Goal: Task Accomplishment & Management: Use online tool/utility

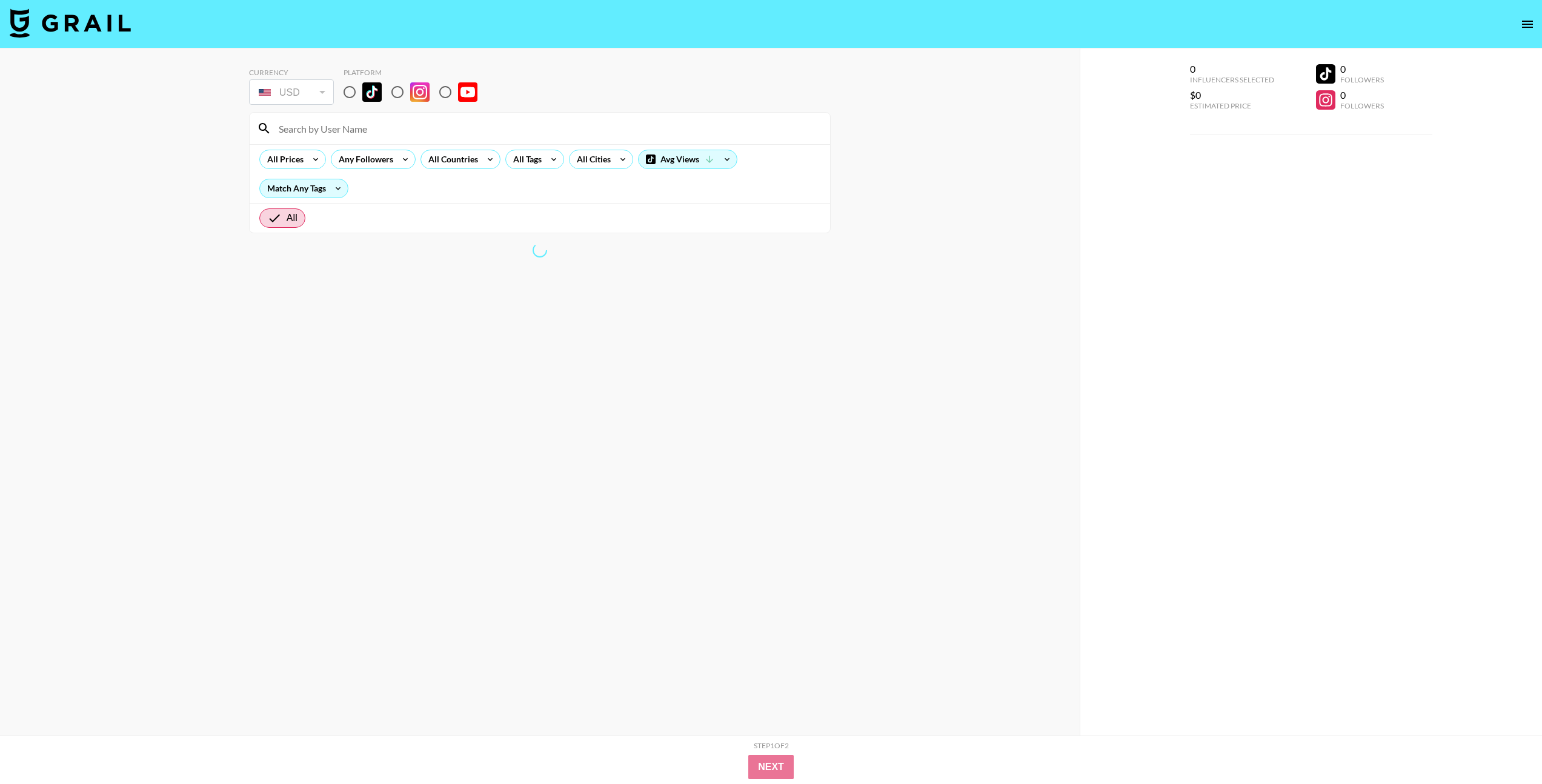
click at [1476, 34] on nav at bounding box center [771, 24] width 1542 height 49
click at [1522, 22] on icon "open drawer" at bounding box center [1527, 25] width 15 height 15
click at [1530, 22] on div at bounding box center [771, 392] width 1542 height 784
click at [12, 33] on div at bounding box center [771, 392] width 1542 height 784
click at [58, 14] on div at bounding box center [771, 392] width 1542 height 784
